Goal: Find specific page/section

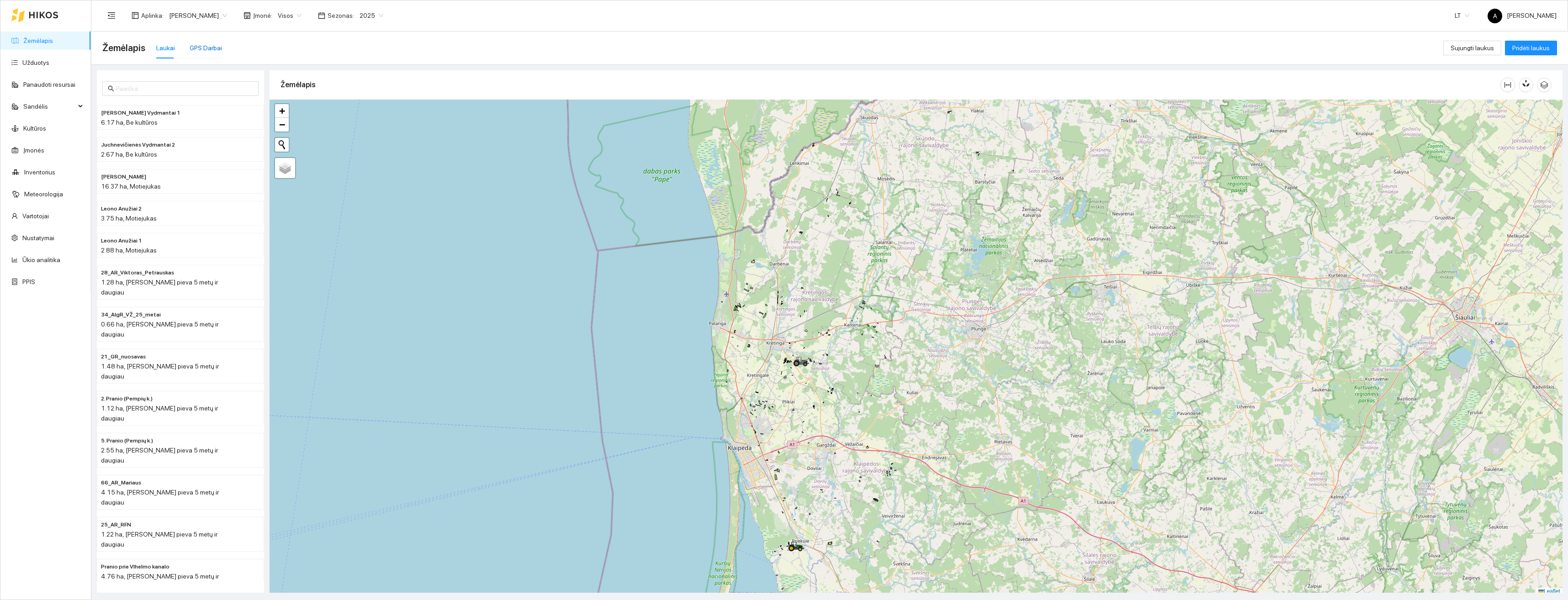
click at [214, 47] on div "GPS Darbai" at bounding box center [205, 48] width 32 height 10
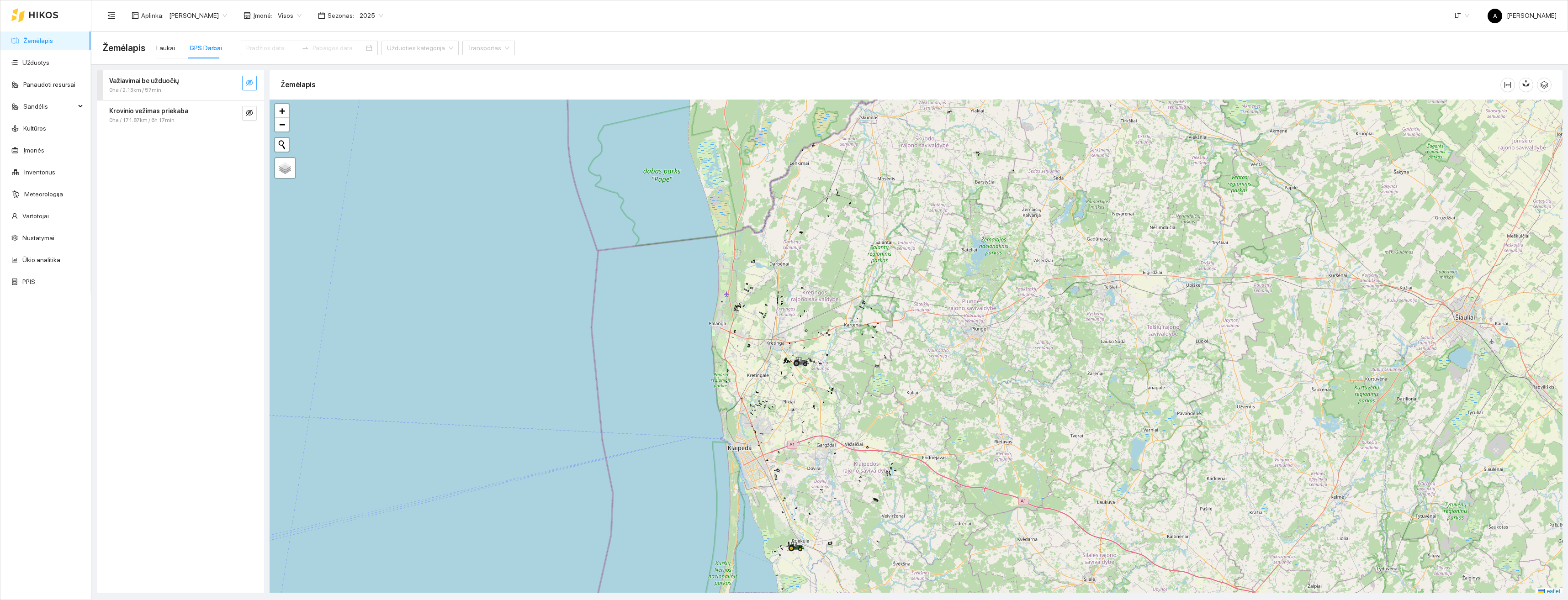
drag, startPoint x: 245, startPoint y: 83, endPoint x: 247, endPoint y: 100, distance: 17.1
click at [245, 82] on button "button" at bounding box center [250, 83] width 15 height 15
click at [248, 113] on icon "eye-invisible" at bounding box center [250, 113] width 7 height 7
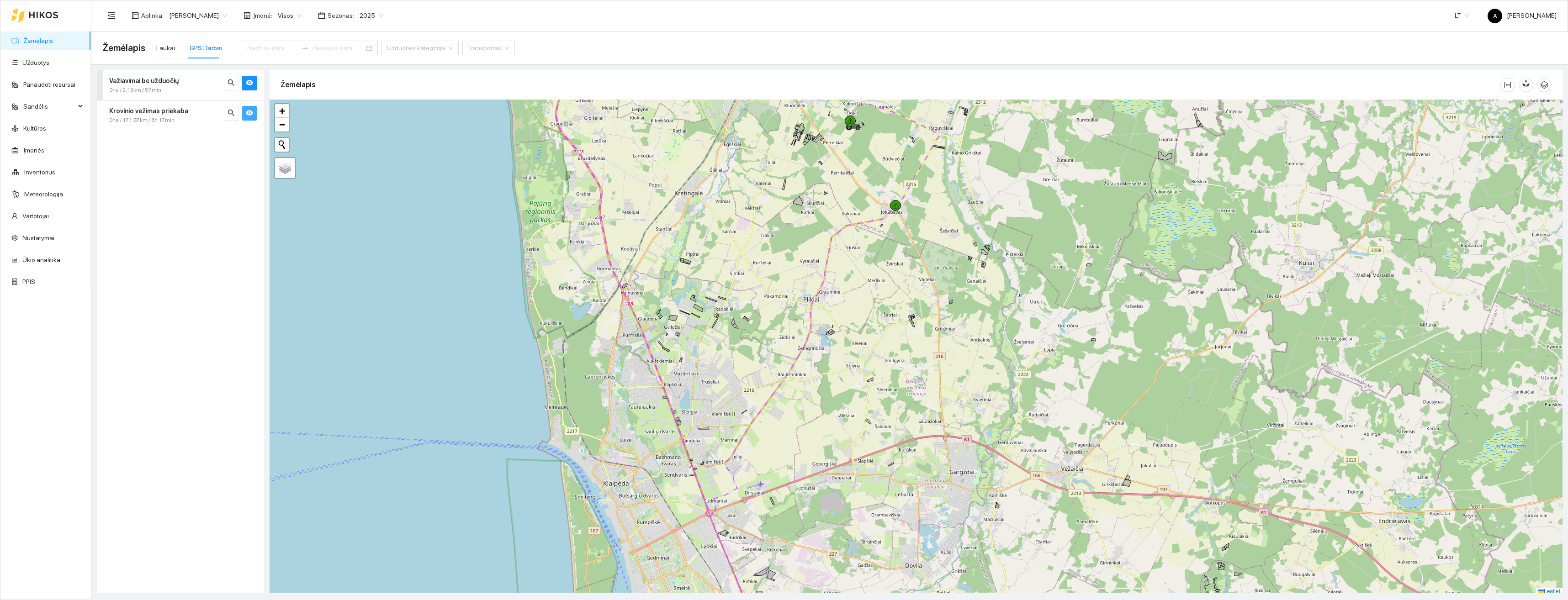
scroll to position [3, 0]
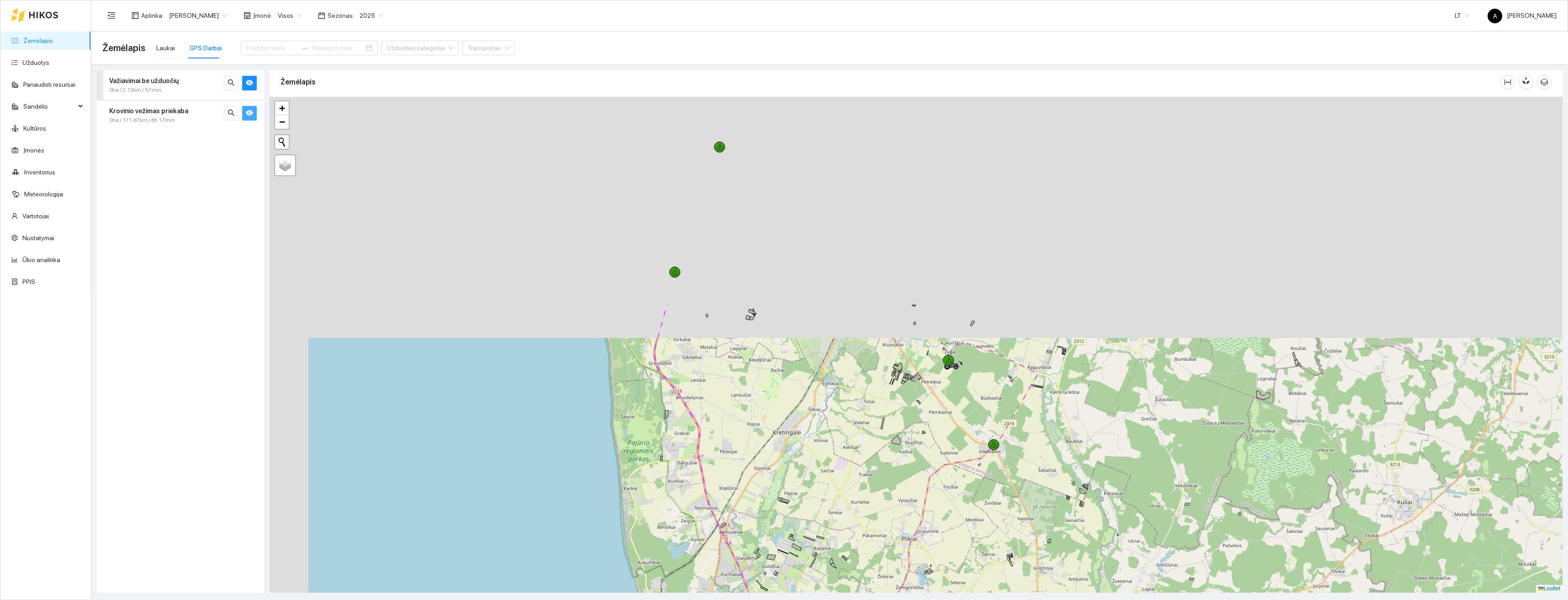
drag, startPoint x: 653, startPoint y: 332, endPoint x: 752, endPoint y: 574, distance: 261.5
click at [752, 574] on div at bounding box center [916, 344] width 1293 height 496
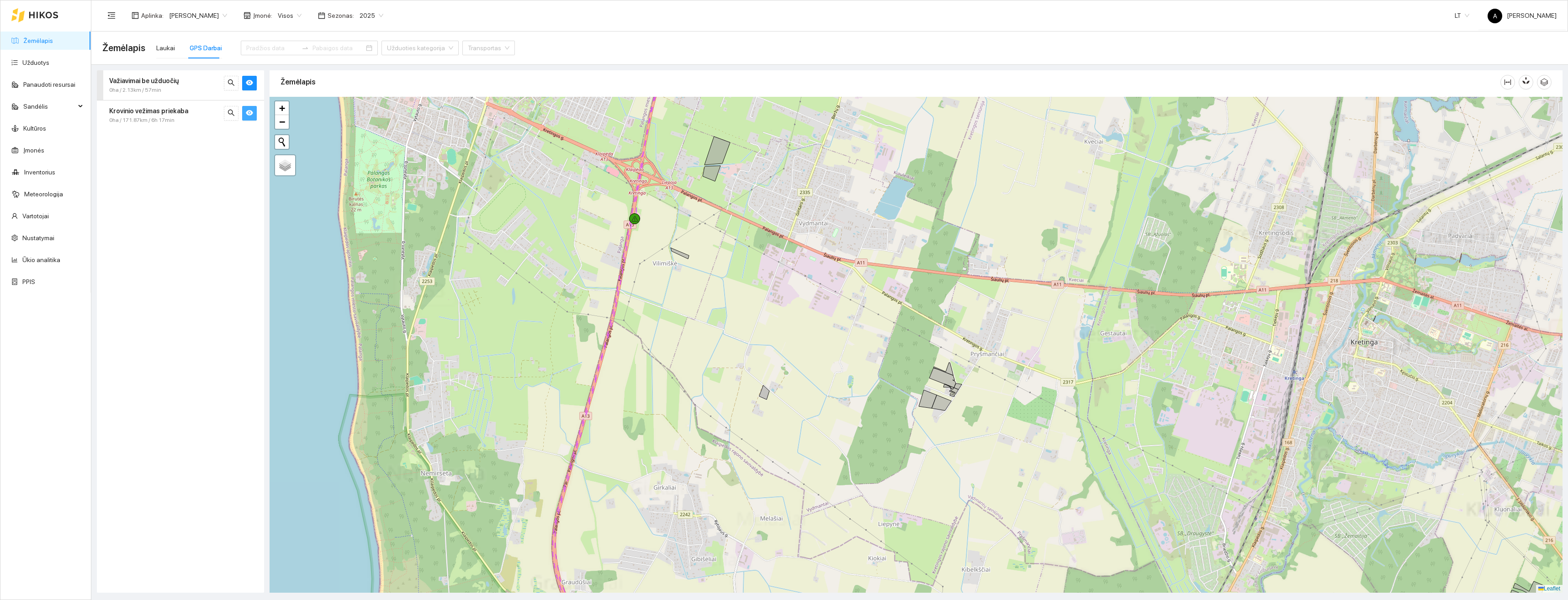
drag, startPoint x: 655, startPoint y: 249, endPoint x: 679, endPoint y: 305, distance: 60.9
click at [679, 305] on div at bounding box center [916, 344] width 1293 height 496
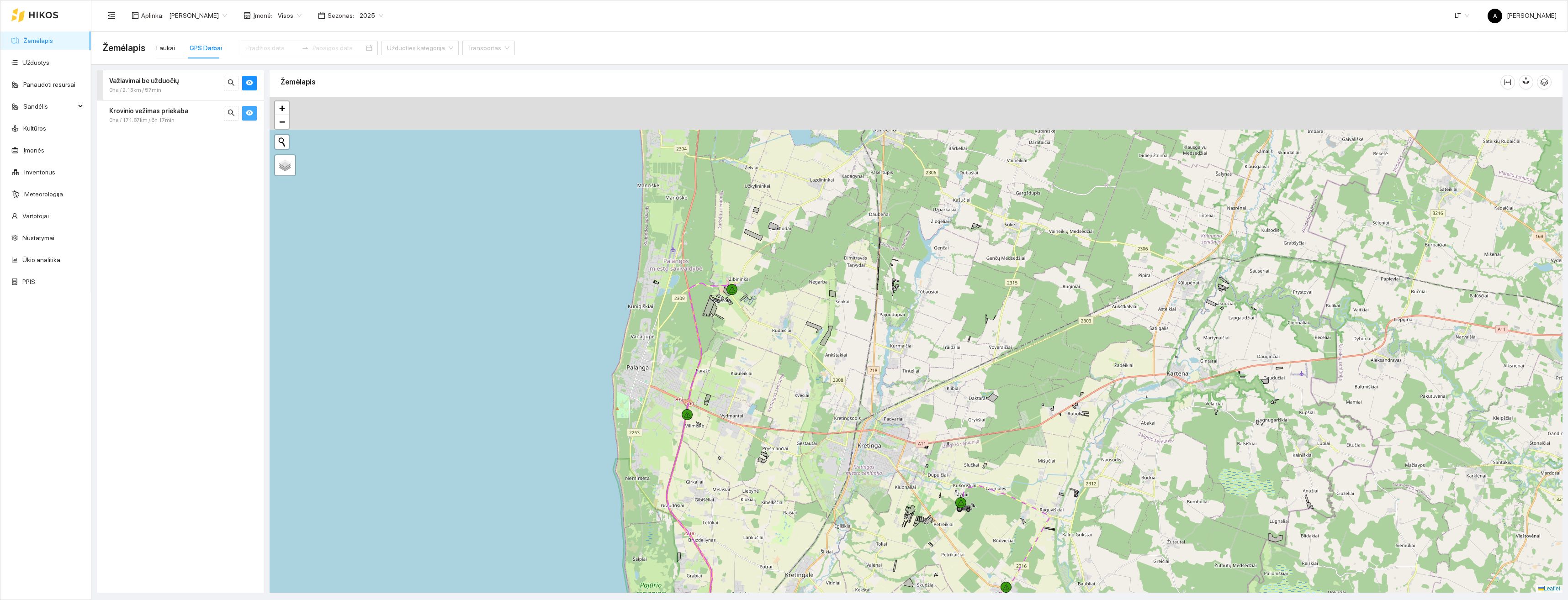
drag, startPoint x: 736, startPoint y: 314, endPoint x: 744, endPoint y: 343, distance: 30.1
click at [748, 363] on div at bounding box center [916, 344] width 1293 height 496
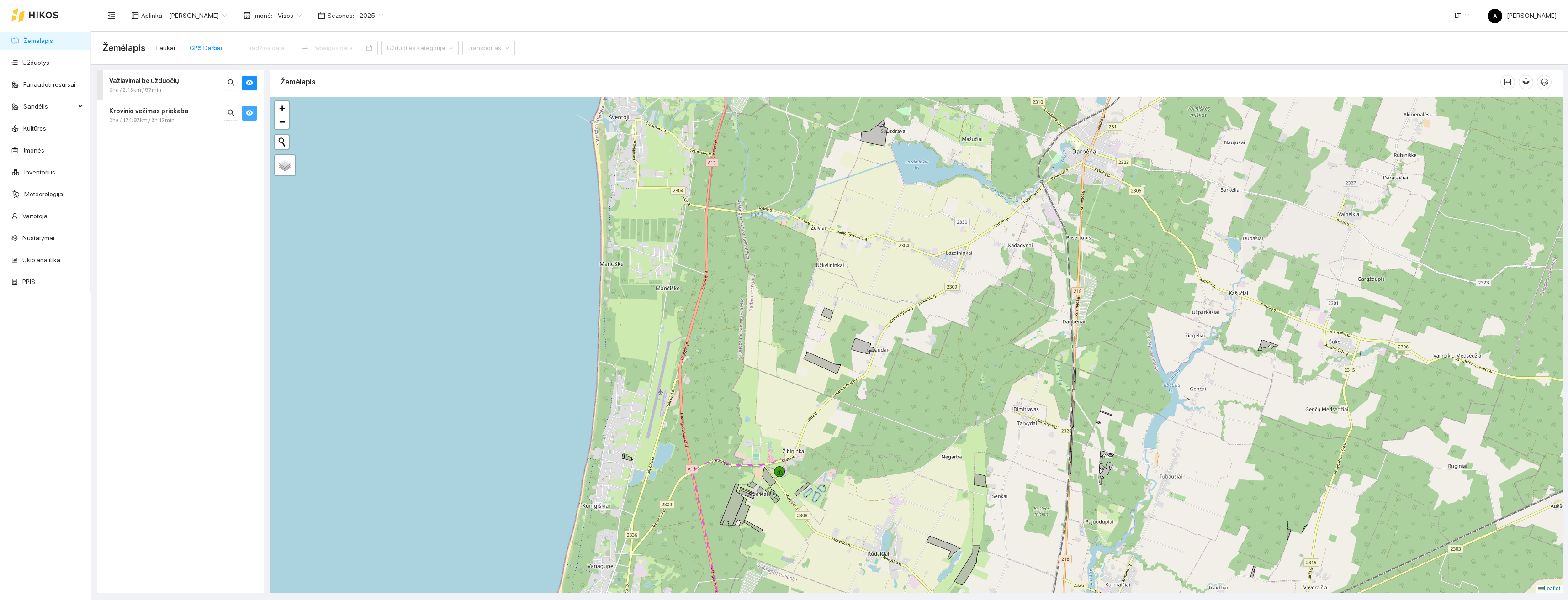
drag, startPoint x: 789, startPoint y: 520, endPoint x: 763, endPoint y: 243, distance: 278.2
click at [774, 279] on div at bounding box center [916, 344] width 1293 height 496
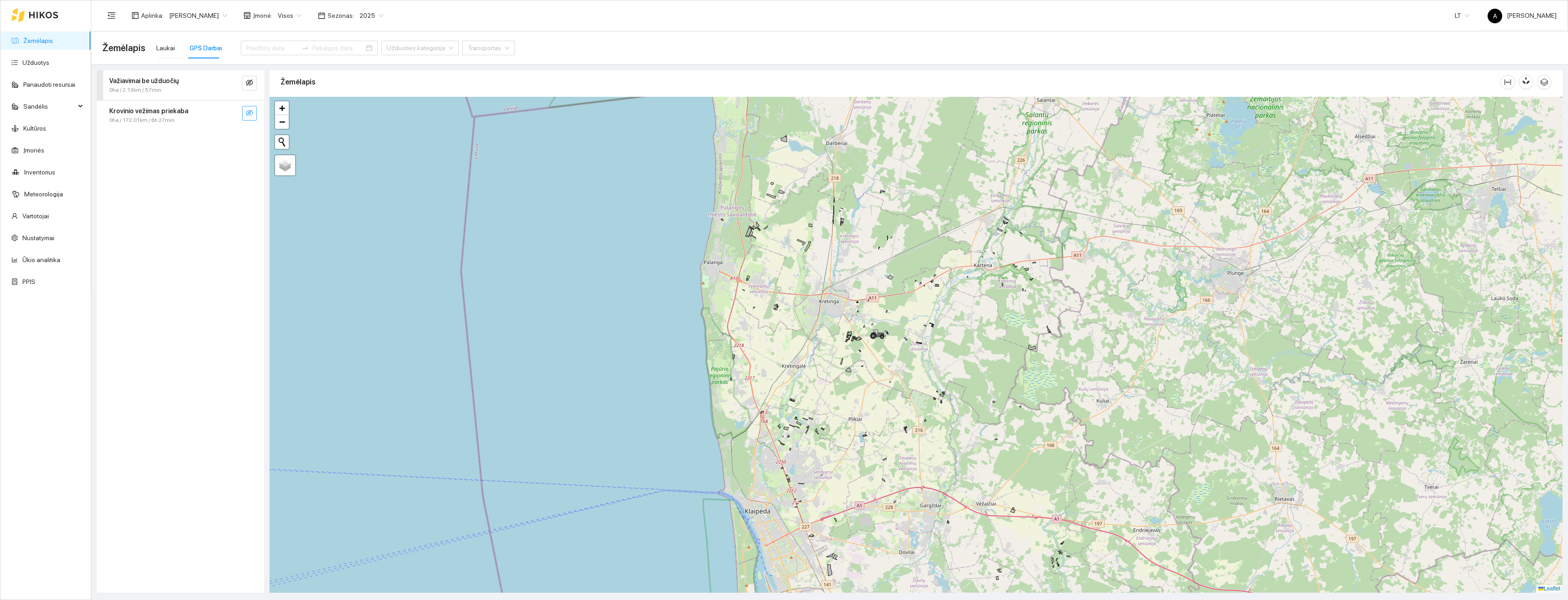
click at [100, 83] on div at bounding box center [100, 85] width 7 height 30
click at [103, 187] on div "Krovinio vežimas priekaba 0ha / 172.01km / 6h 27min" at bounding box center [163, 190] width 122 height 19
